Goal: Obtain resource: Obtain resource

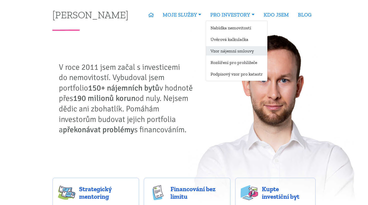
click at [222, 51] on link "Vzor nájemní smlouvy" at bounding box center [236, 50] width 61 height 9
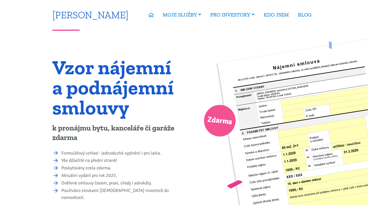
click at [93, 12] on link "[PERSON_NAME]" at bounding box center [90, 15] width 76 height 10
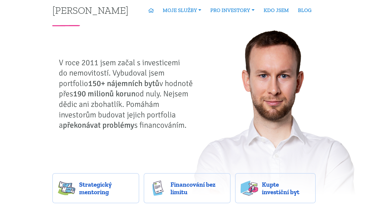
scroll to position [4, 0]
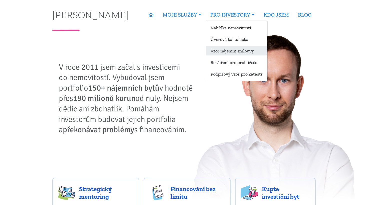
click at [232, 49] on link "Vzor nájemní smlouvy" at bounding box center [236, 50] width 61 height 9
